Goal: Information Seeking & Learning: Learn about a topic

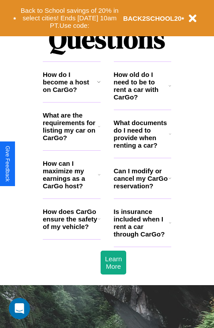
scroll to position [1071, 0]
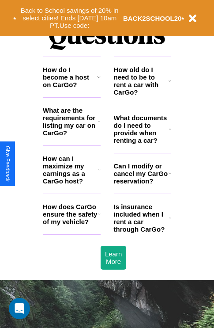
click at [72, 184] on h3 "How can I maximize my earnings as a CarGo host?" at bounding box center [70, 170] width 55 height 30
click at [99, 217] on icon at bounding box center [99, 213] width 3 height 7
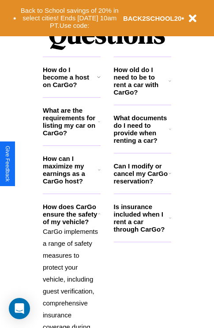
click at [142, 143] on h3 "What documents do I need to provide when renting a car?" at bounding box center [142, 129] width 56 height 30
click at [99, 217] on icon at bounding box center [99, 213] width 3 height 7
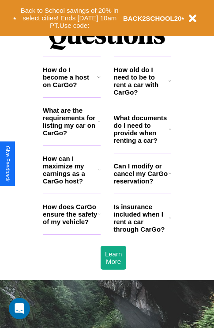
click at [142, 95] on h3 "How old do I need to be to rent a car with CarGo?" at bounding box center [141, 81] width 55 height 30
click at [99, 217] on icon at bounding box center [99, 213] width 3 height 7
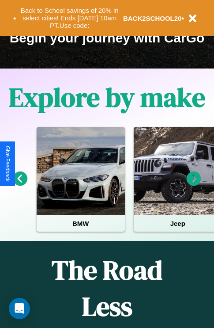
scroll to position [136, 0]
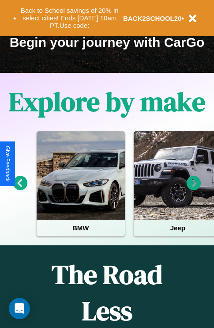
click at [20, 189] on icon at bounding box center [20, 183] width 15 height 15
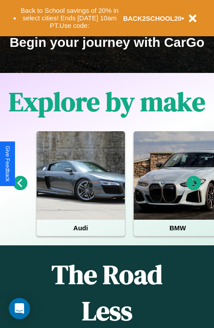
click at [194, 189] on icon at bounding box center [194, 183] width 15 height 15
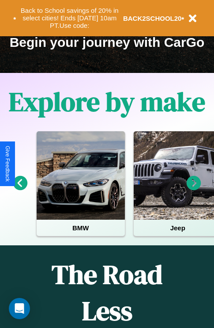
click at [194, 189] on icon at bounding box center [194, 183] width 15 height 15
